Goal: Transaction & Acquisition: Purchase product/service

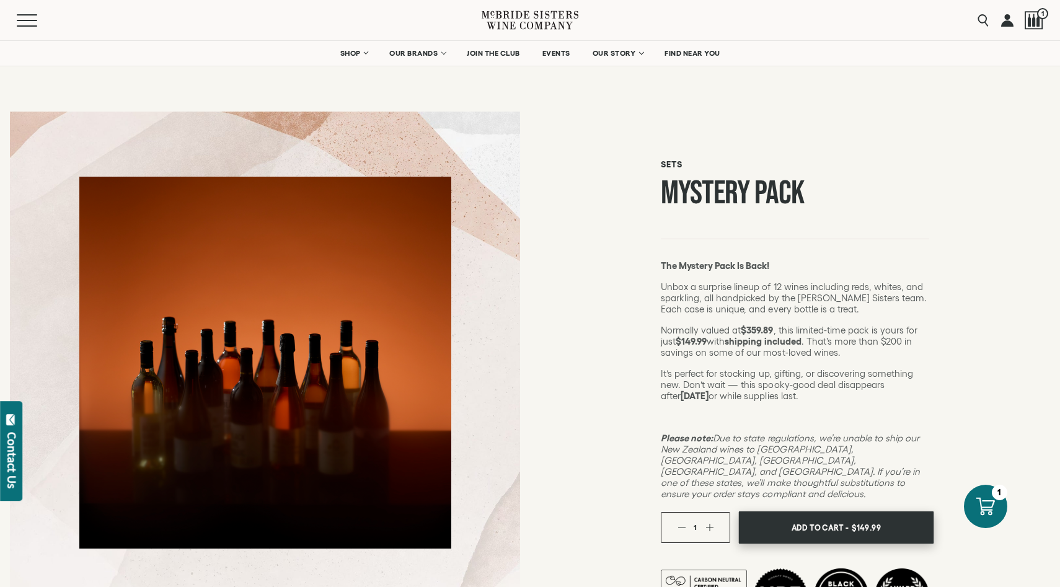
click at [796, 518] on span "Add To Cart -" at bounding box center [819, 527] width 57 height 19
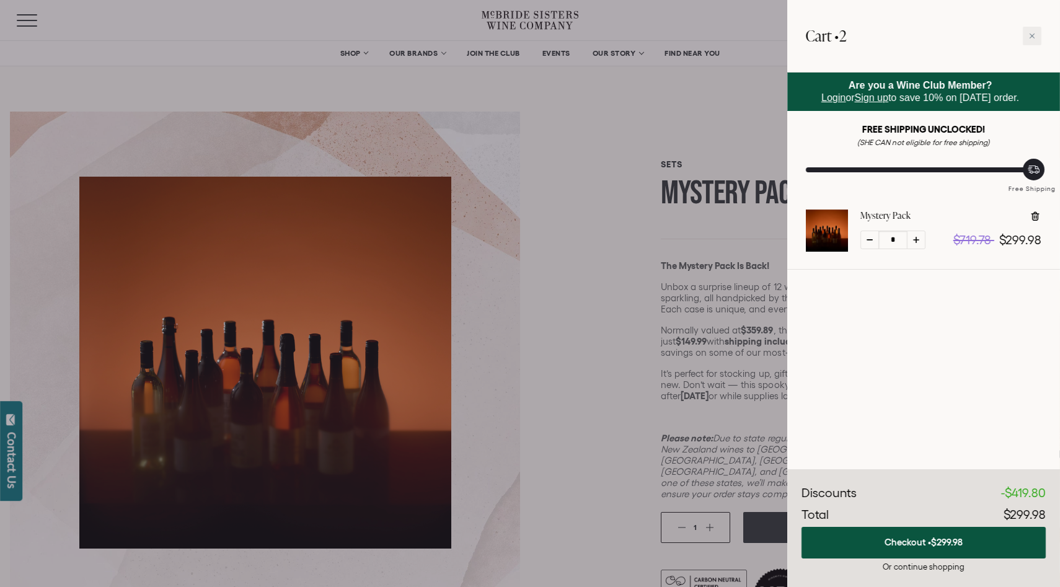
click at [870, 241] on div at bounding box center [869, 240] width 19 height 19
type input "*"
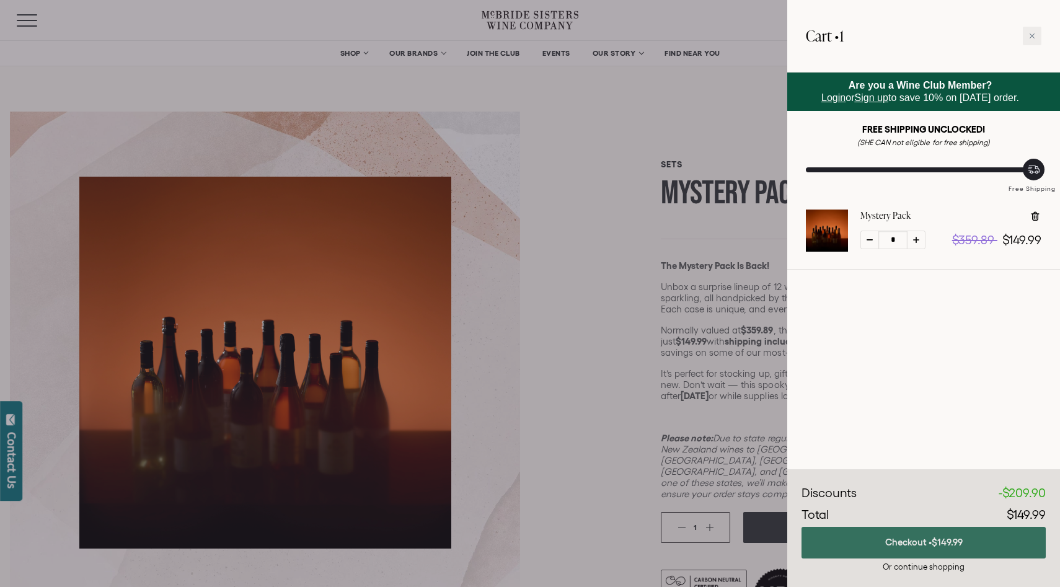
click at [854, 540] on button "Checkout • $149.99" at bounding box center [923, 543] width 244 height 32
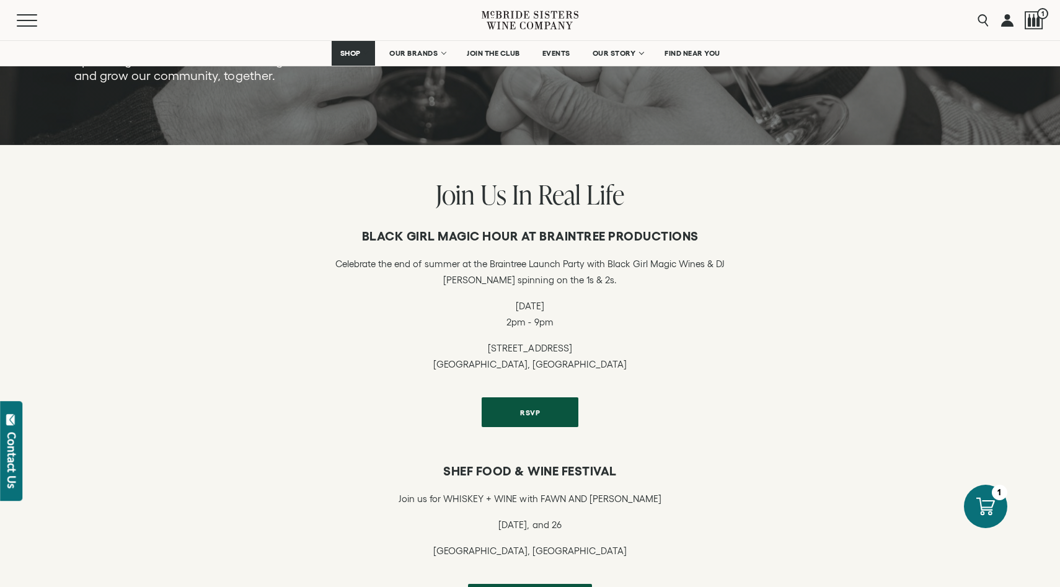
scroll to position [234, 0]
